Goal: Information Seeking & Learning: Check status

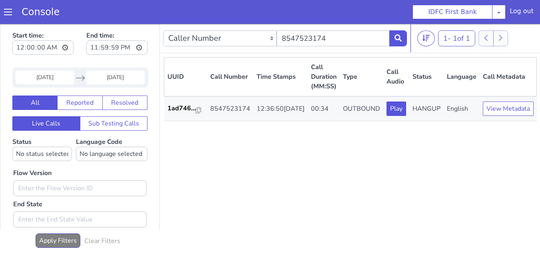
scroll to position [3, 0]
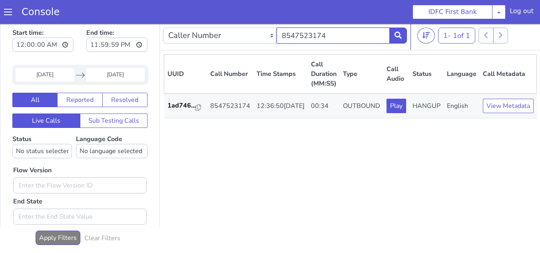
click at [339, 33] on input "8547523174" at bounding box center [334, 36] width 114 height 16
paste input "9737936985"
type input "9737936985"
click at [46, 69] on input "[DATE]" at bounding box center [45, 75] width 59 height 14
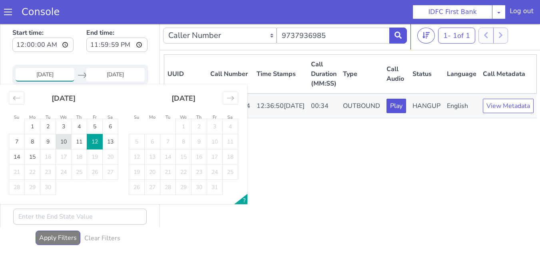
drag, startPoint x: 34, startPoint y: 126, endPoint x: 69, endPoint y: 143, distance: 38.4
click at [38, 126] on td "1" at bounding box center [33, 126] width 16 height 15
type input "[DATE]"
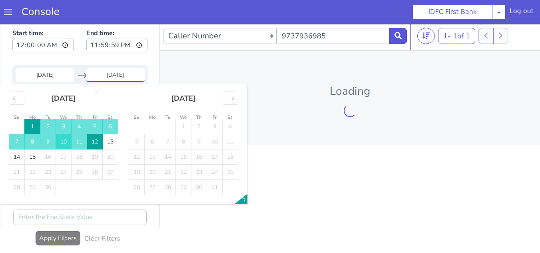
click at [70, 144] on td "10" at bounding box center [64, 141] width 16 height 15
type input "[DATE]"
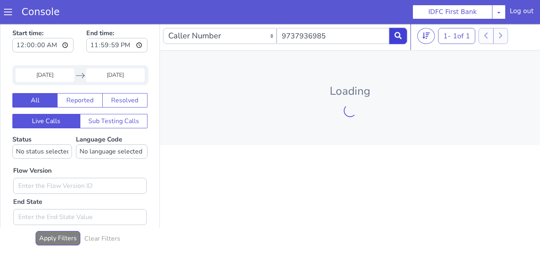
click at [392, 36] on button at bounding box center [398, 36] width 18 height 16
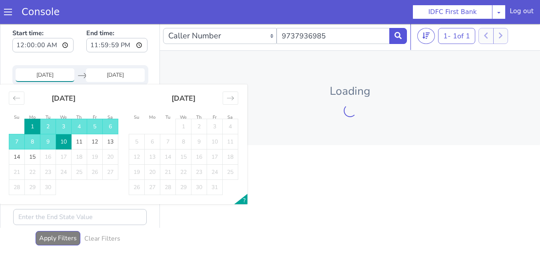
click at [43, 76] on input "[DATE]" at bounding box center [45, 75] width 59 height 14
click at [78, 128] on td "4" at bounding box center [80, 126] width 16 height 15
type input "[DATE]"
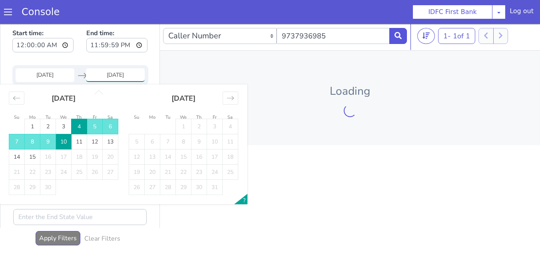
click at [79, 127] on td "4" at bounding box center [80, 126] width 16 height 15
type input "[DATE]"
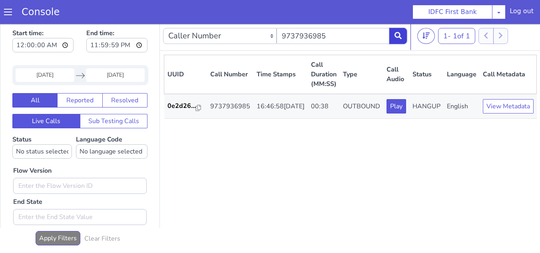
click at [397, 38] on icon at bounding box center [398, 35] width 7 height 7
drag, startPoint x: 511, startPoint y: 113, endPoint x: 401, endPoint y: 170, distance: 123.7
click at [401, 170] on div "UUID Call Number Time Stamps Call Duration (MM:SS) Type Call Audio Status Langu…" at bounding box center [350, 152] width 373 height 195
click at [333, 35] on input "9737936985" at bounding box center [334, 36] width 114 height 16
paste input "831396750"
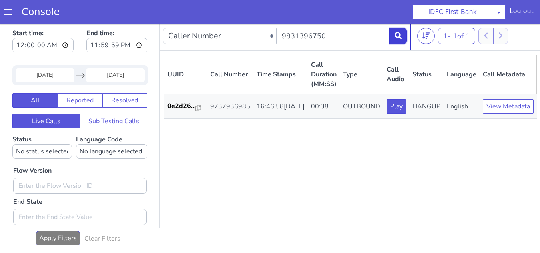
click at [395, 37] on icon at bounding box center [398, 35] width 7 height 7
click at [332, 34] on input "9831396750" at bounding box center [334, 36] width 114 height 16
paste input "031148858"
type input "9031148858"
click at [404, 38] on button at bounding box center [398, 36] width 18 height 16
